Goal: Complete application form

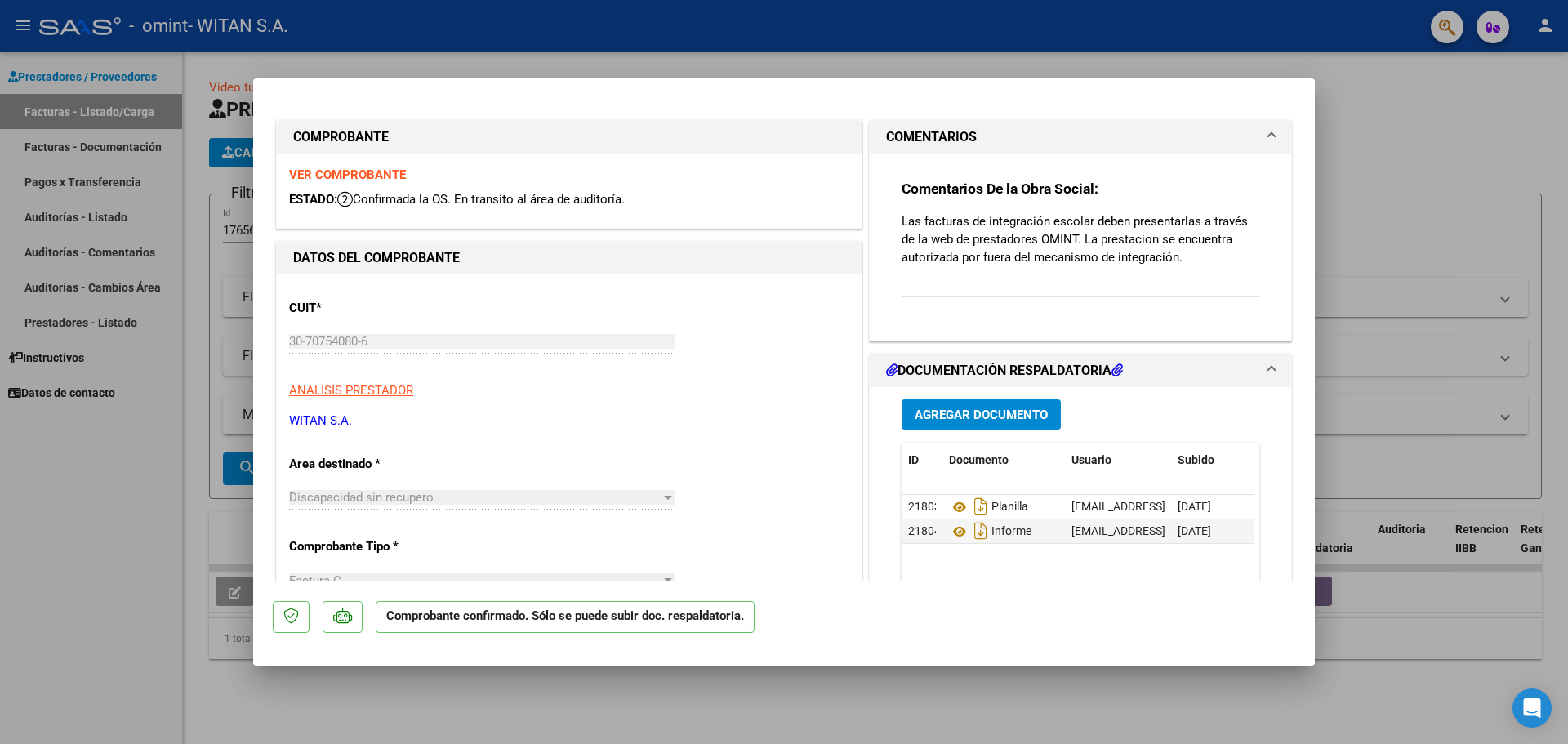
click at [1365, 126] on div at bounding box center [784, 372] width 1568 height 744
type input "$ 0,00"
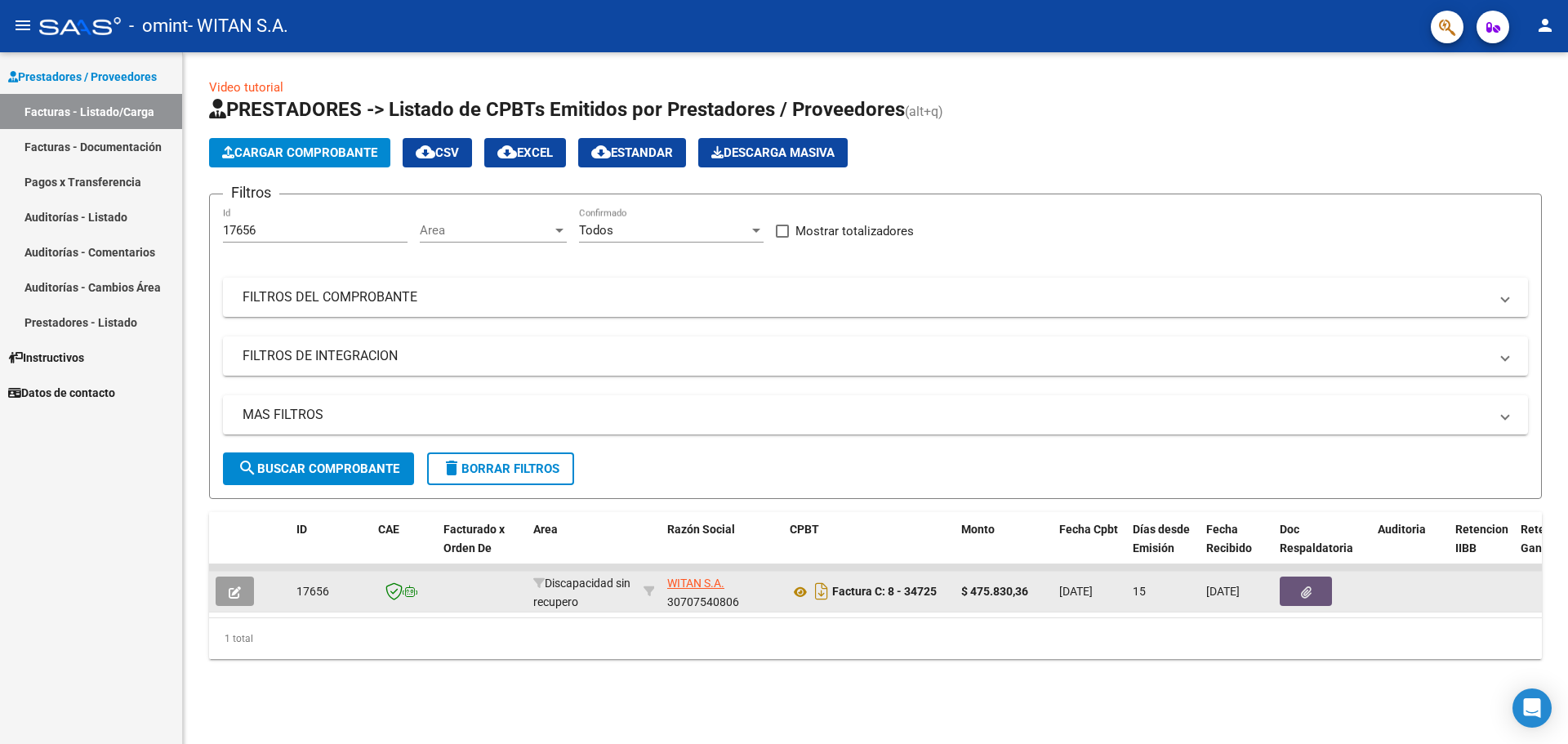
click at [1303, 594] on icon "button" at bounding box center [1306, 592] width 10 height 12
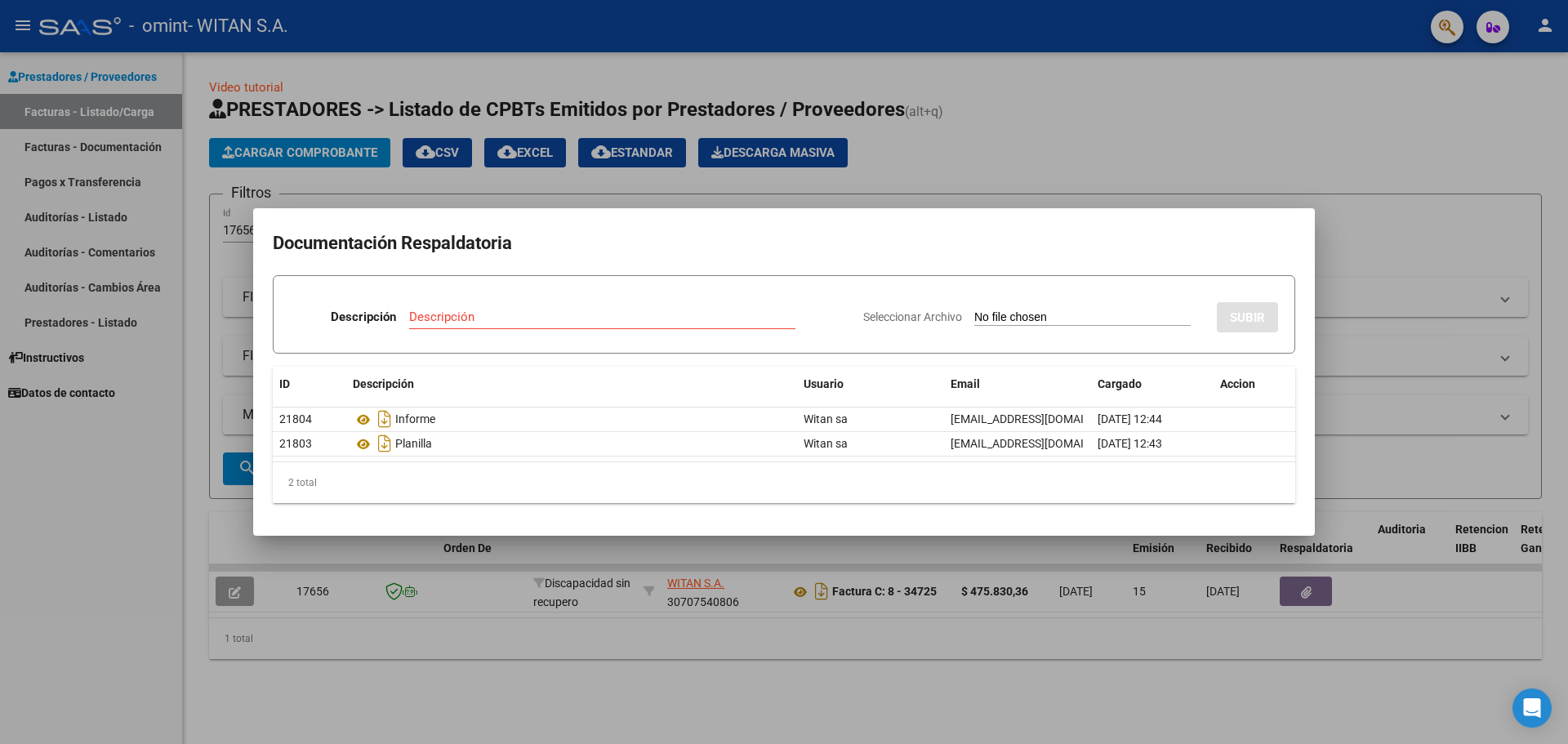
click at [1300, 146] on div at bounding box center [784, 372] width 1568 height 744
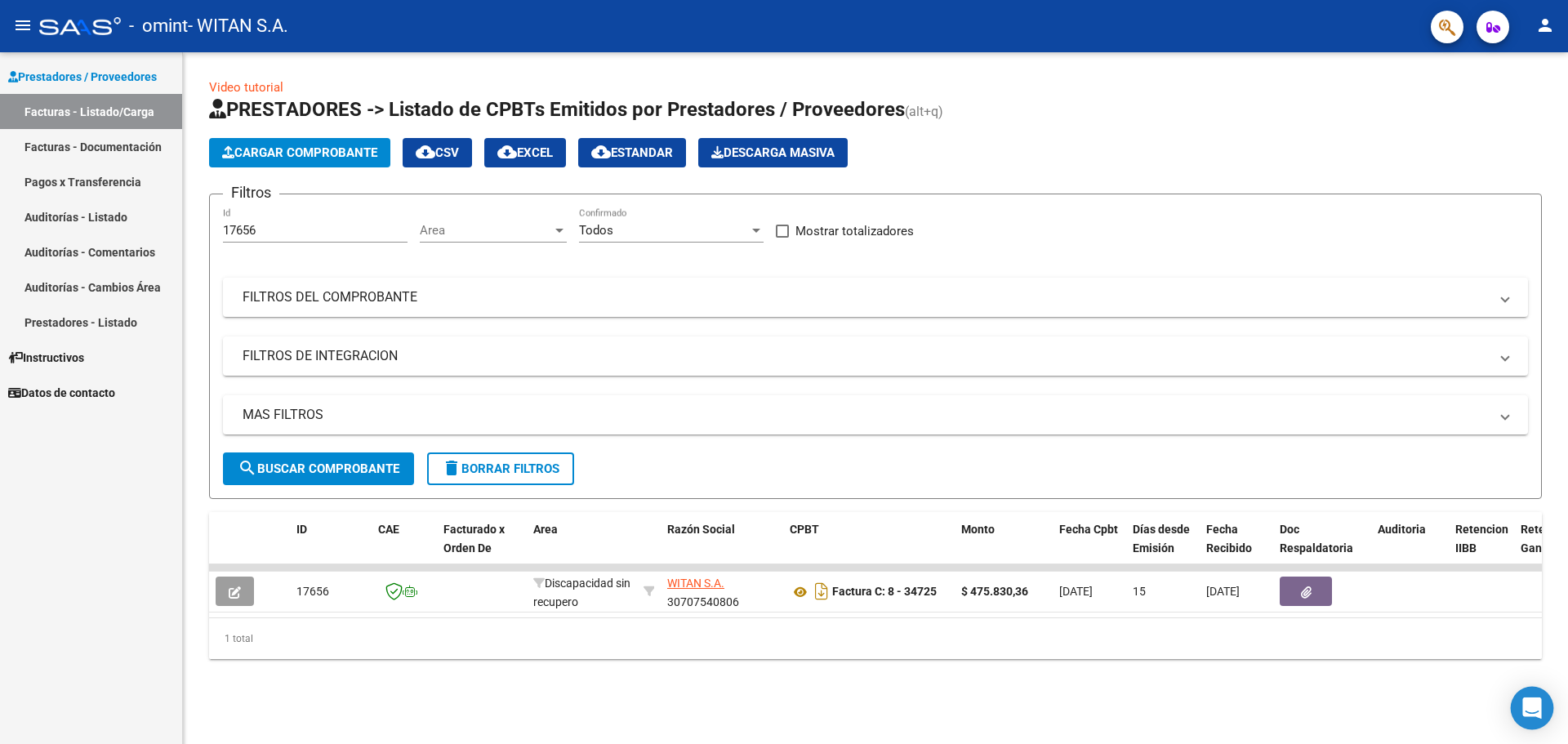
click at [1530, 696] on div "Open Intercom Messenger" at bounding box center [1532, 708] width 44 height 44
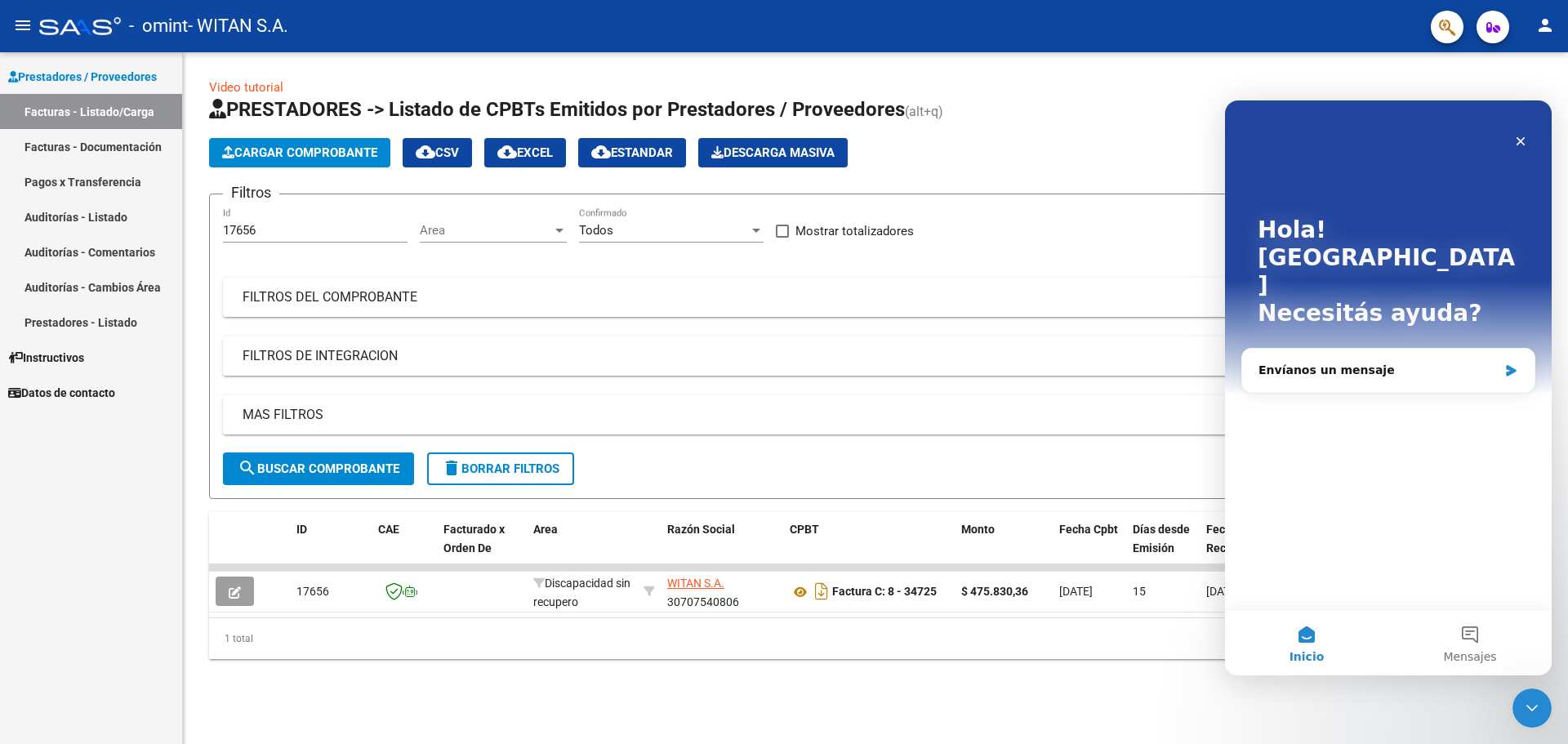
click at [1081, 130] on app-list-header "PRESTADORES -> Listado de CPBTs Emitidos por Prestadores / Proveedores (alt+q) …" at bounding box center [876, 297] width 1333 height 403
click at [1521, 140] on icon "Cerrar" at bounding box center [1521, 141] width 9 height 9
